Goal: Task Accomplishment & Management: Complete application form

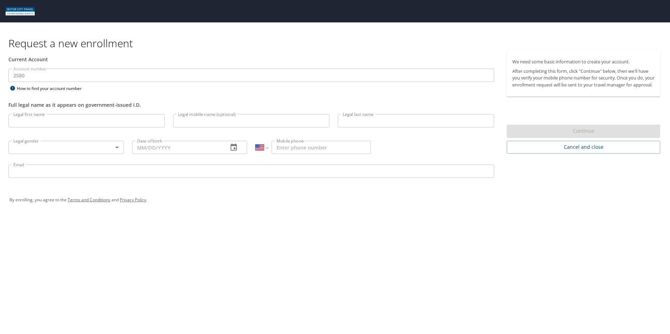
select select "US"
click at [91, 124] on input "Legal first name" at bounding box center [86, 120] width 156 height 13
type input "a"
type input "[PERSON_NAME]"
click at [381, 124] on input "Legal last name" at bounding box center [416, 120] width 156 height 13
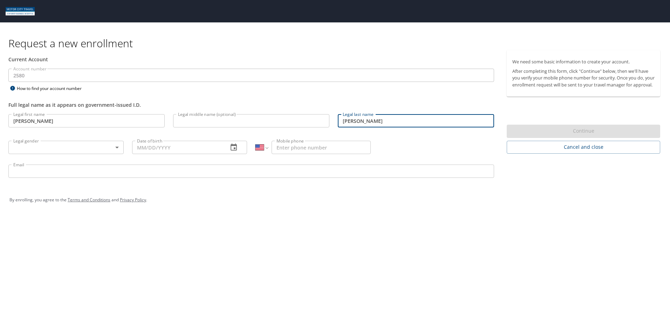
type input "[PERSON_NAME]"
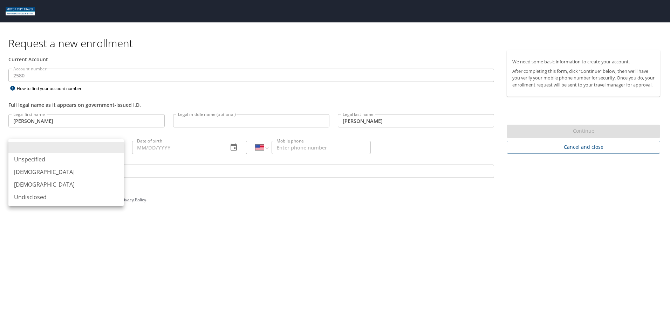
click at [113, 147] on body "Request a new enrollment Current Account Account number 2580 Account number How…" at bounding box center [335, 167] width 670 height 334
click at [36, 171] on li "[DEMOGRAPHIC_DATA]" at bounding box center [65, 172] width 115 height 13
type input "[DEMOGRAPHIC_DATA]"
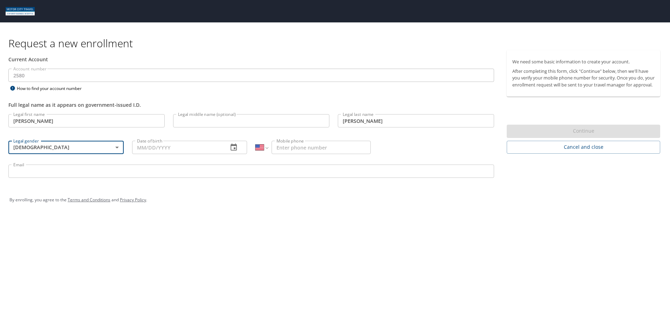
click at [189, 150] on input "Date of birth" at bounding box center [177, 147] width 91 height 13
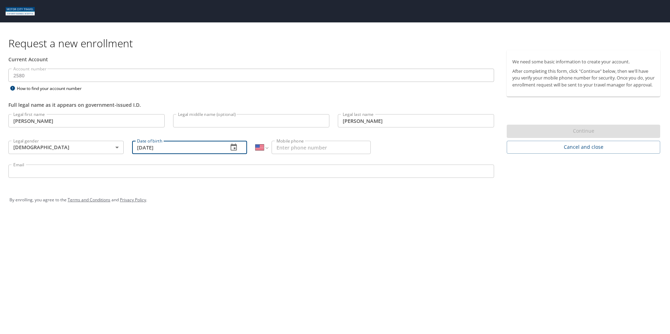
type input "[DATE]"
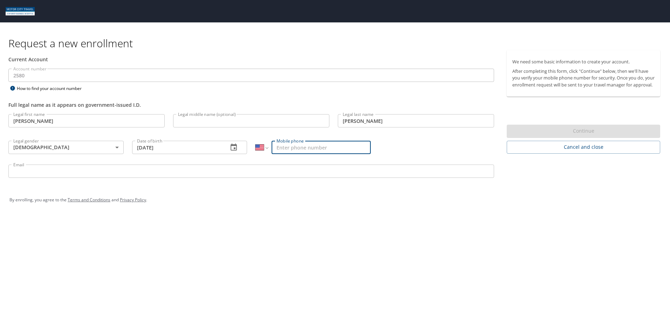
click at [289, 149] on input "Mobile phone" at bounding box center [321, 147] width 99 height 13
type input "[PHONE_NUMBER]"
click at [350, 175] on input "Email" at bounding box center [251, 171] width 486 height 13
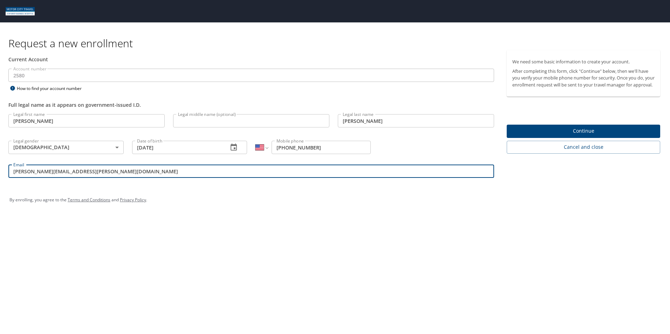
type input "[PERSON_NAME][EMAIL_ADDRESS][PERSON_NAME][DOMAIN_NAME]"
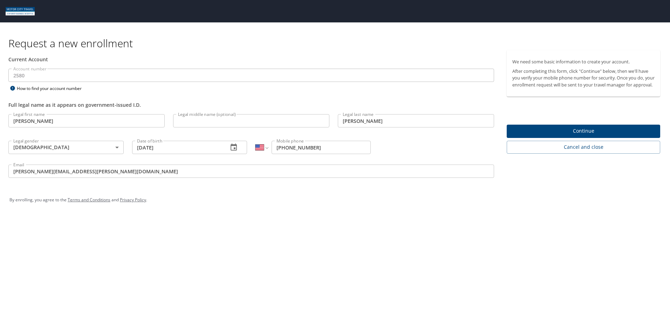
click at [588, 136] on span "Continue" at bounding box center [583, 131] width 142 height 9
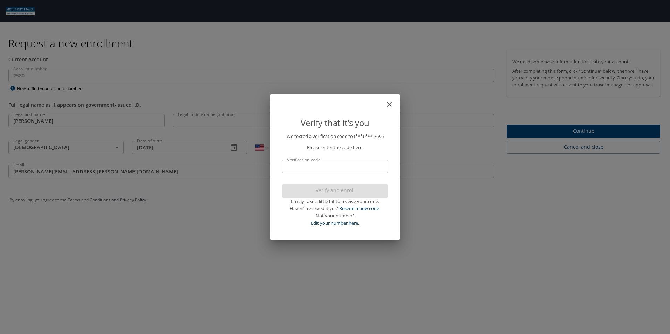
click at [369, 163] on input "Verification code" at bounding box center [335, 166] width 106 height 13
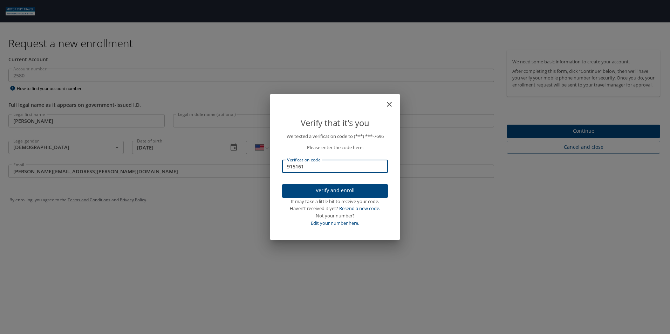
type input "915161"
click at [361, 192] on span "Verify and enroll" at bounding box center [335, 190] width 95 height 9
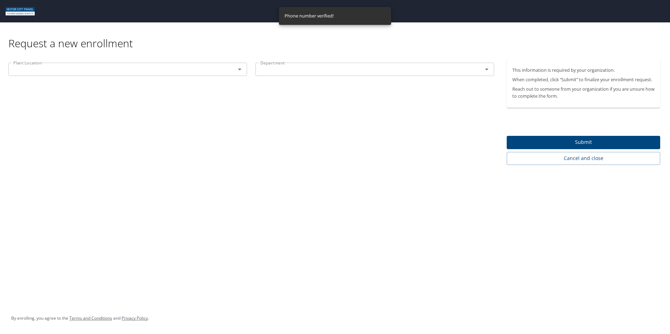
click at [239, 71] on icon "Open" at bounding box center [239, 69] width 8 height 8
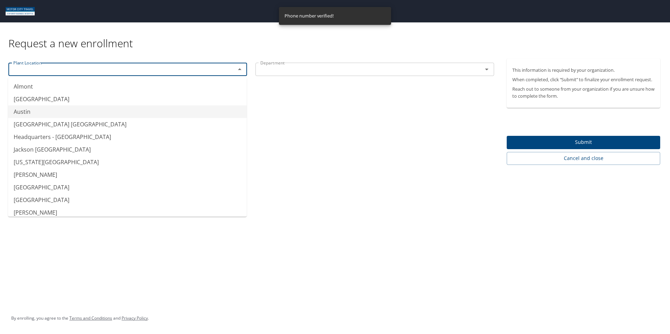
click at [17, 112] on li "Austin" at bounding box center [127, 111] width 239 height 13
type input "Austin"
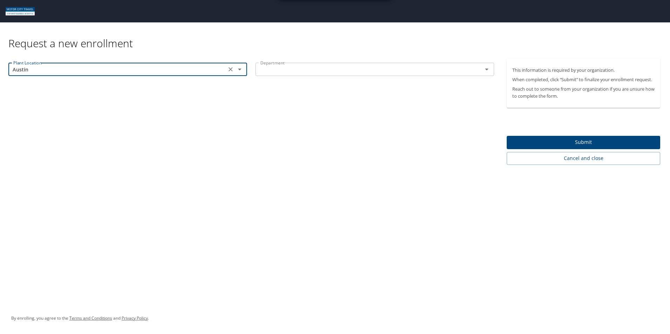
click at [321, 71] on input "text" at bounding box center [365, 69] width 214 height 9
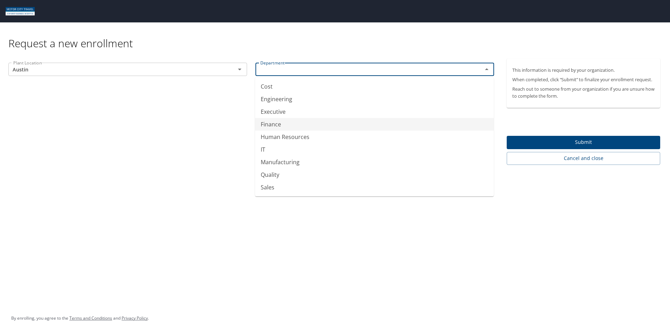
click at [281, 125] on li "Finance" at bounding box center [374, 124] width 239 height 13
type input "Finance"
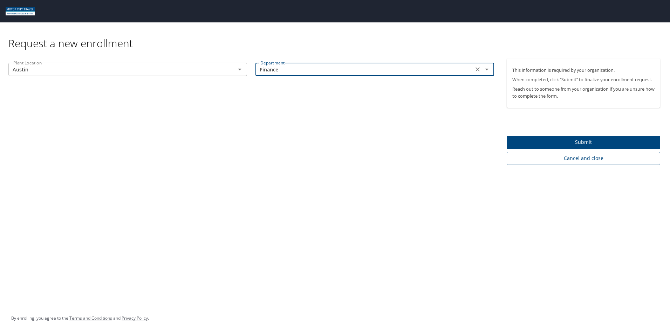
click at [584, 142] on span "Submit" at bounding box center [583, 142] width 142 height 9
